Goal: Task Accomplishment & Management: Use online tool/utility

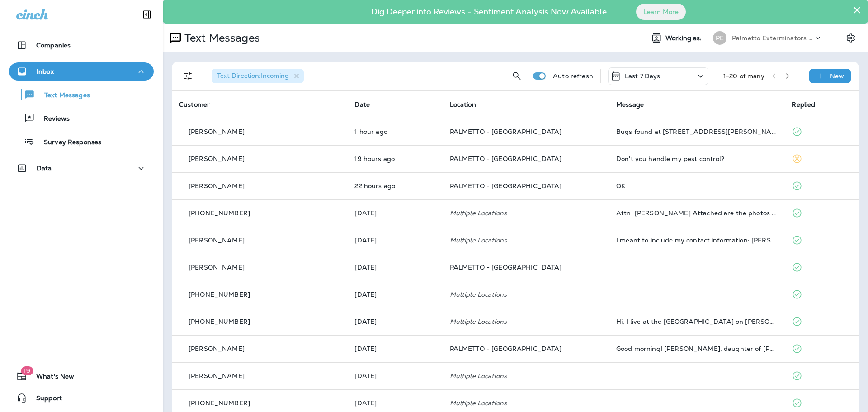
click at [128, 72] on div "Inbox" at bounding box center [81, 71] width 130 height 11
click at [759, 41] on p "Palmetto Exterminators LLC" at bounding box center [772, 37] width 81 height 7
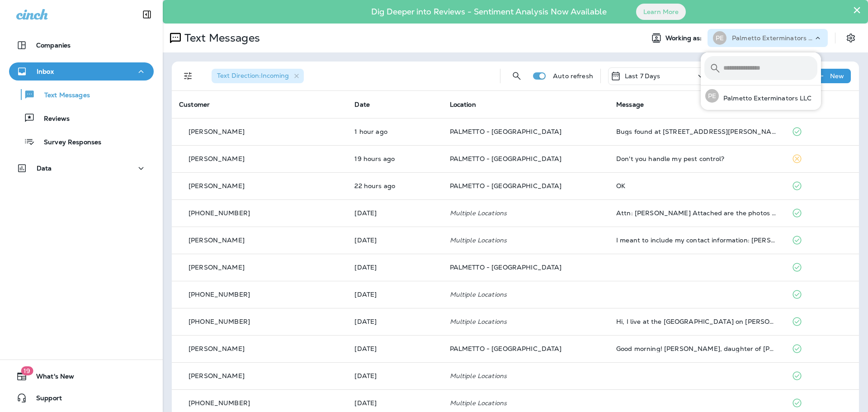
click at [759, 41] on p "Palmetto Exterminators LLC" at bounding box center [772, 37] width 81 height 7
